Goal: Task Accomplishment & Management: Manage account settings

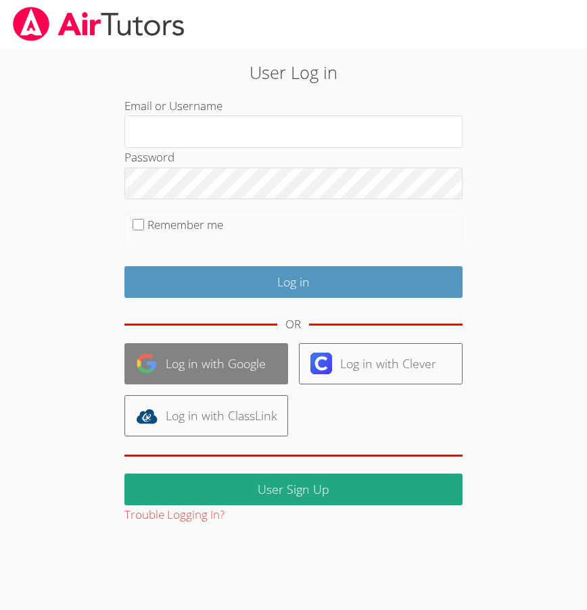
click at [219, 374] on link "Log in with Google" at bounding box center [206, 363] width 164 height 41
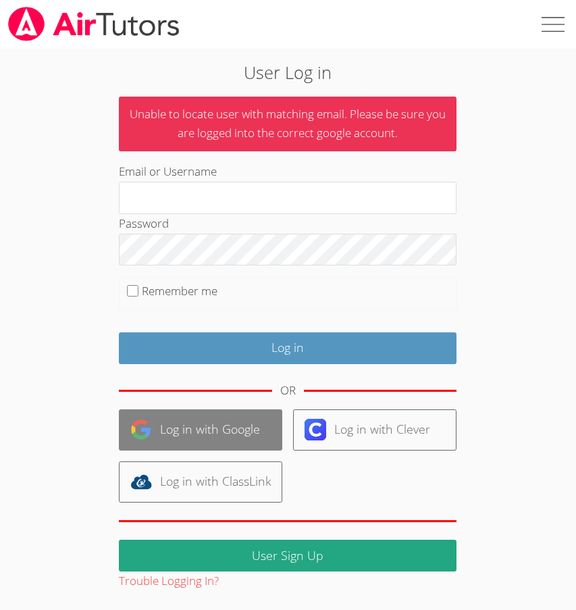
click at [229, 428] on link "Log in with Google" at bounding box center [201, 430] width 164 height 41
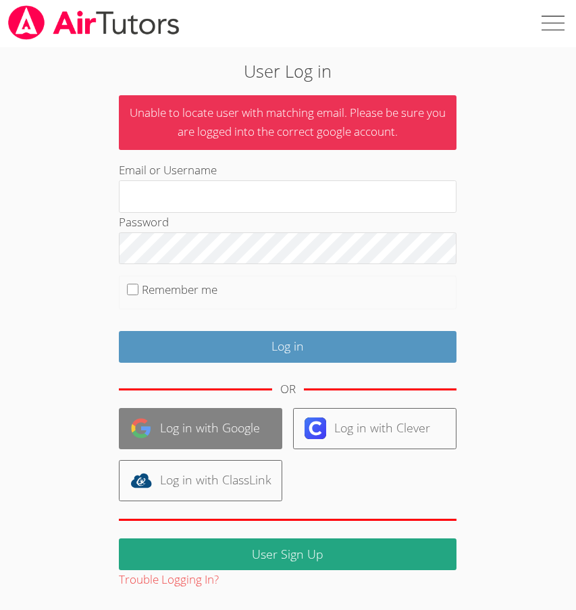
click at [230, 420] on link "Log in with Google" at bounding box center [201, 428] width 164 height 41
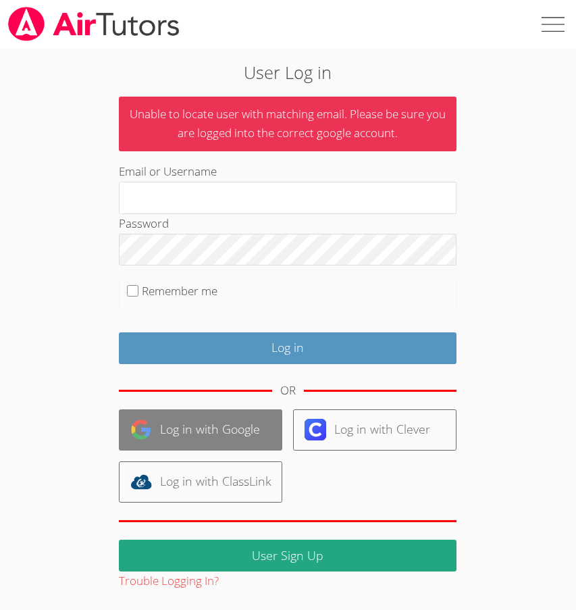
click at [230, 427] on link "Log in with Google" at bounding box center [201, 430] width 164 height 41
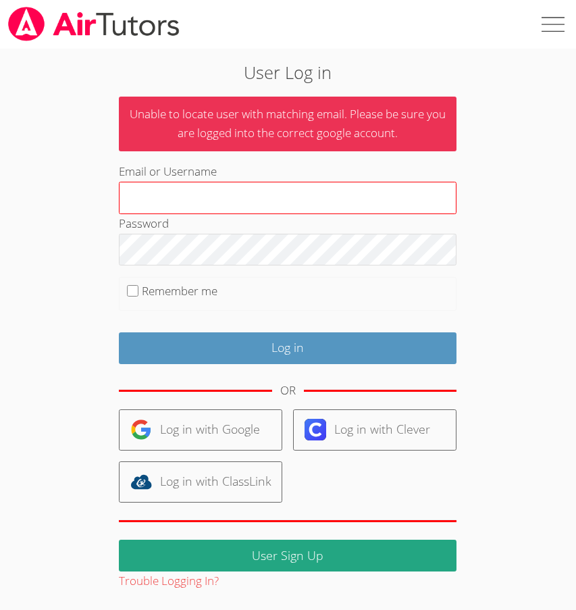
click at [191, 193] on input "Email or Username" at bounding box center [288, 198] width 338 height 32
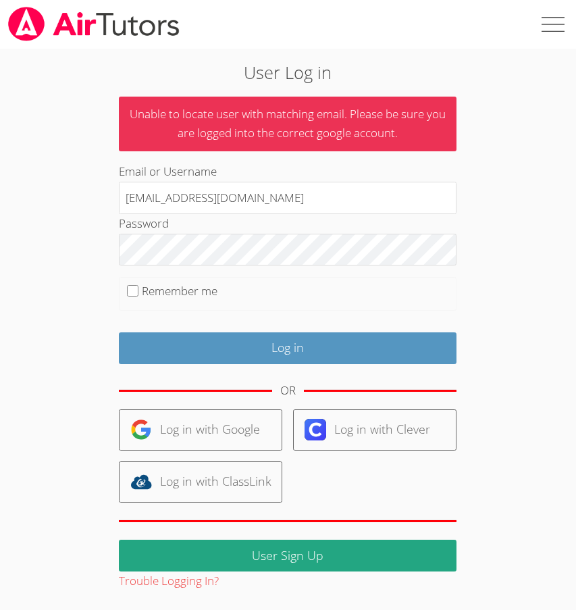
type input "[EMAIL_ADDRESS][DOMAIN_NAME]"
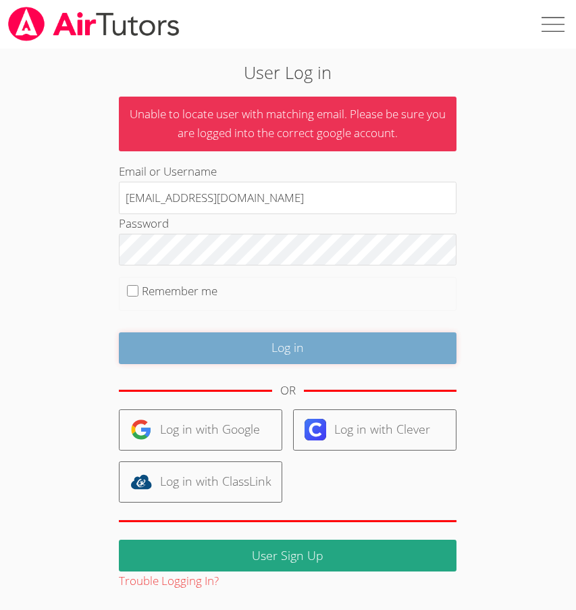
click at [280, 343] on input "Log in" at bounding box center [288, 349] width 338 height 32
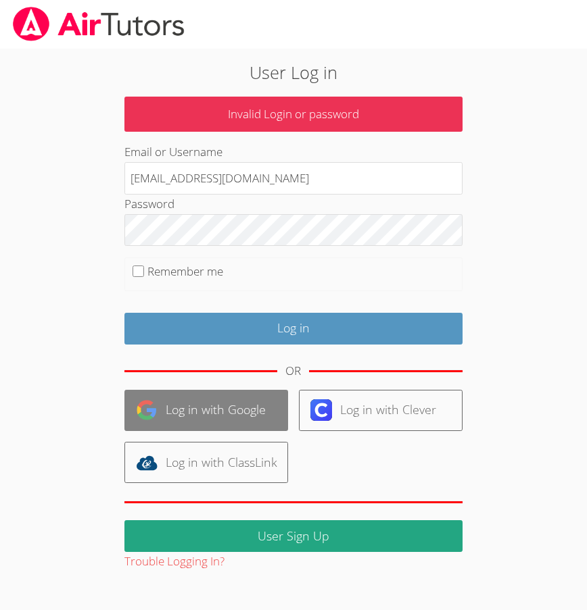
click at [232, 409] on link "Log in with Google" at bounding box center [206, 410] width 164 height 41
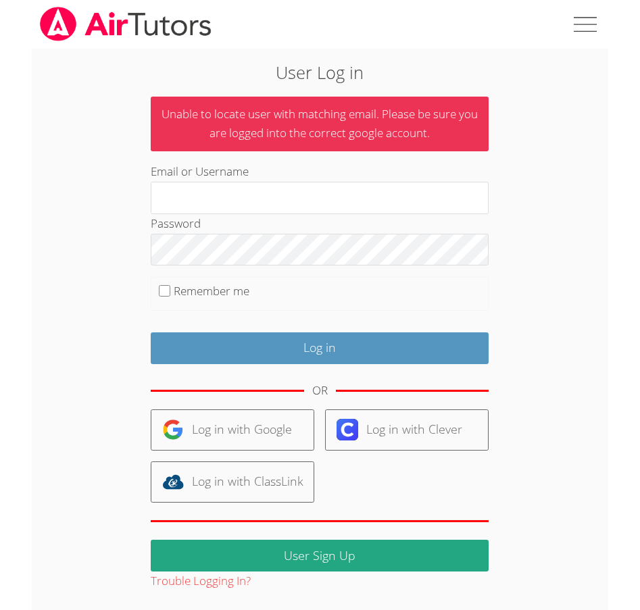
scroll to position [1, 0]
